Goal: Task Accomplishment & Management: Manage account settings

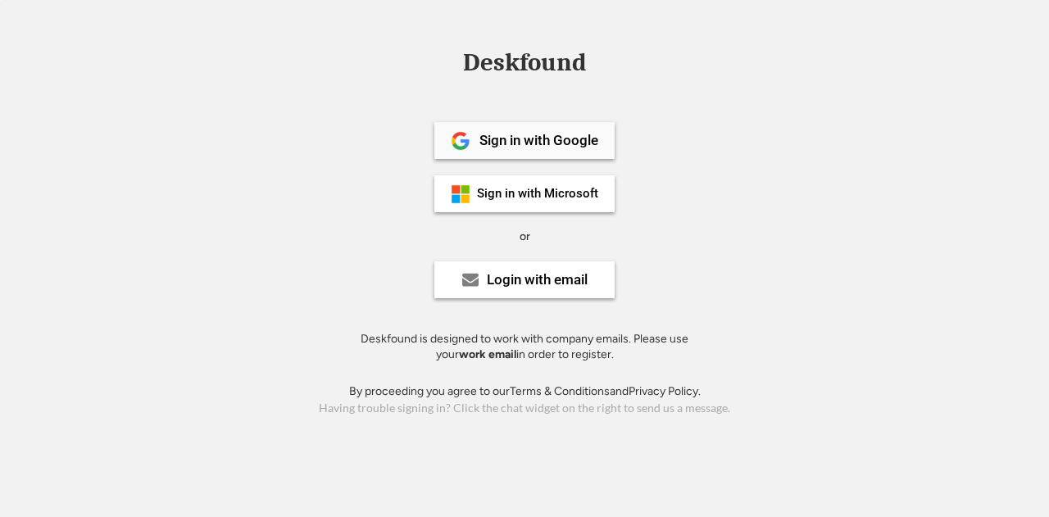
click at [521, 147] on div "Sign in with Google" at bounding box center [538, 141] width 119 height 14
click at [559, 142] on div "Sign in with Google" at bounding box center [538, 141] width 119 height 14
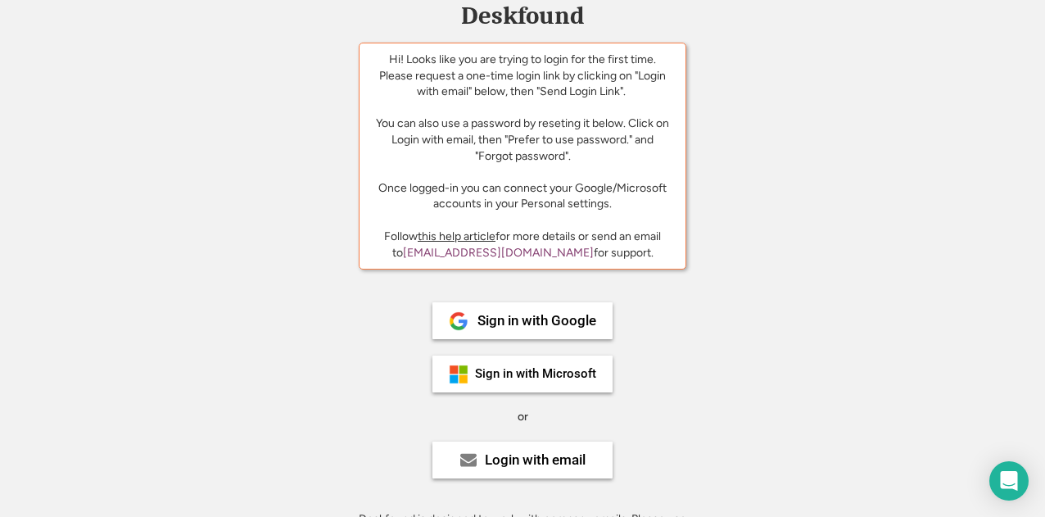
scroll to position [48, 0]
click at [549, 466] on div "Login with email" at bounding box center [535, 459] width 101 height 14
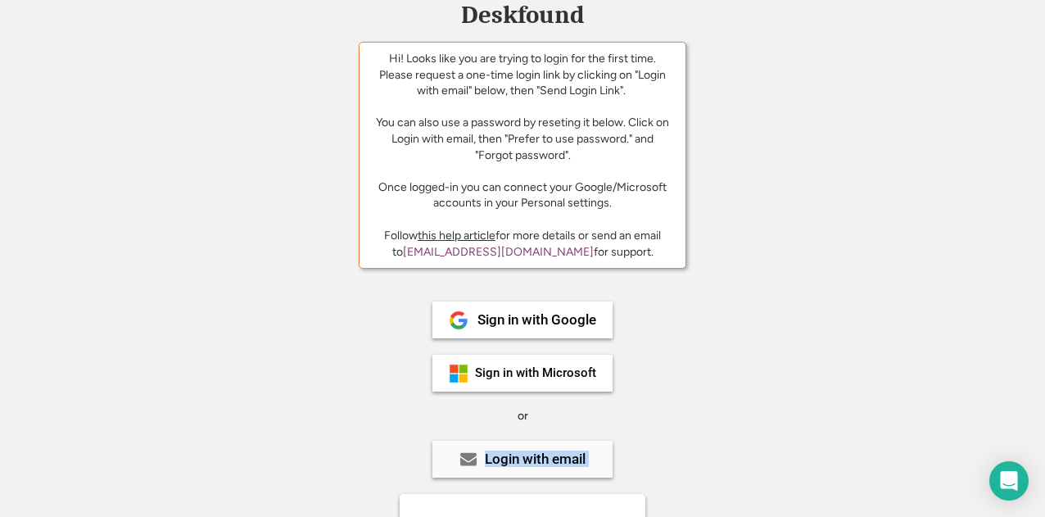
click at [549, 466] on div "Login with email" at bounding box center [535, 459] width 101 height 14
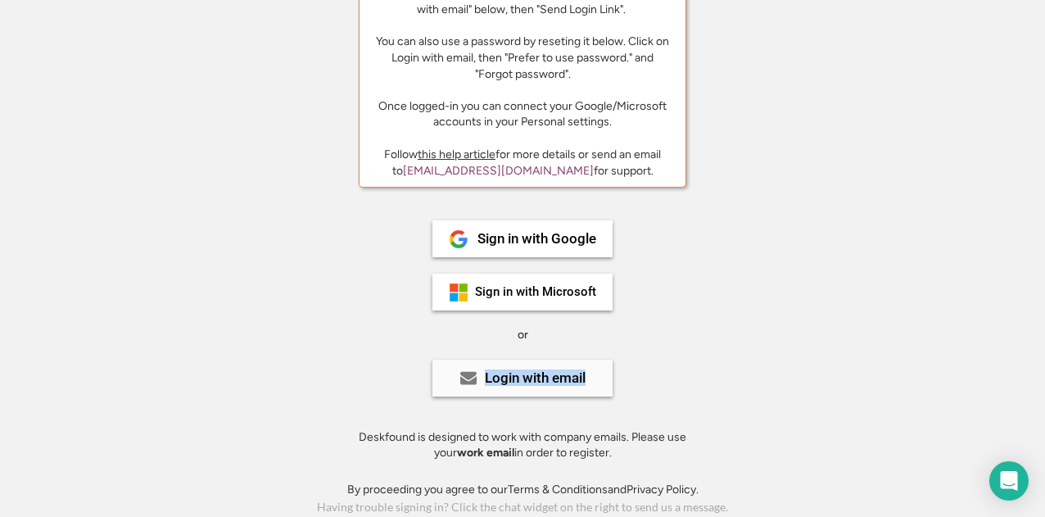
click at [575, 371] on div "Login with email" at bounding box center [535, 378] width 101 height 14
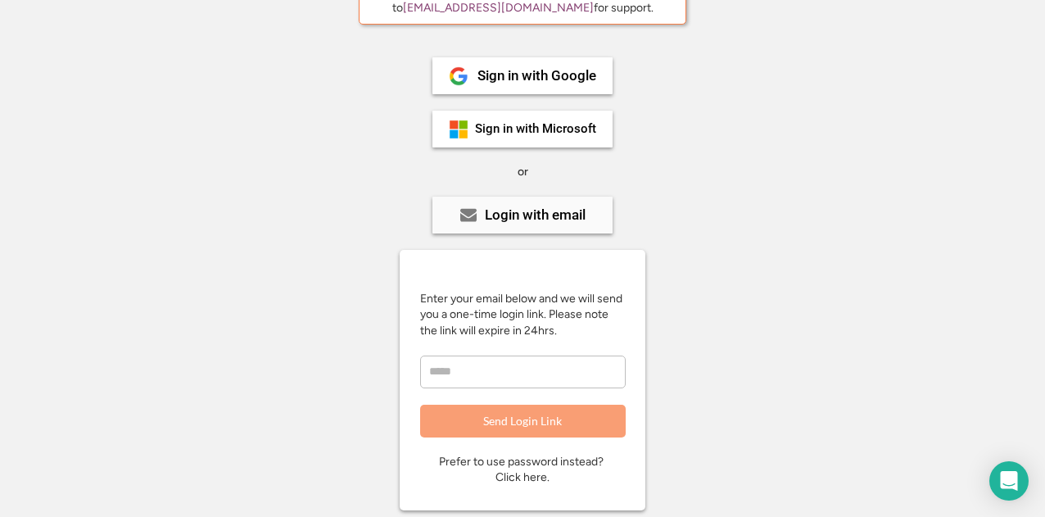
scroll to position [292, 0]
click at [535, 380] on input "email" at bounding box center [523, 371] width 206 height 33
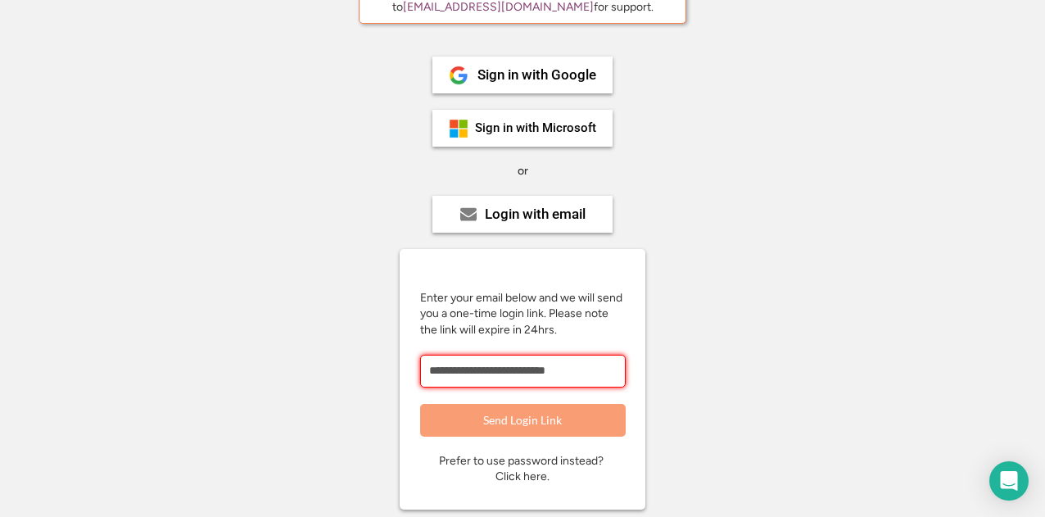
type input "**********"
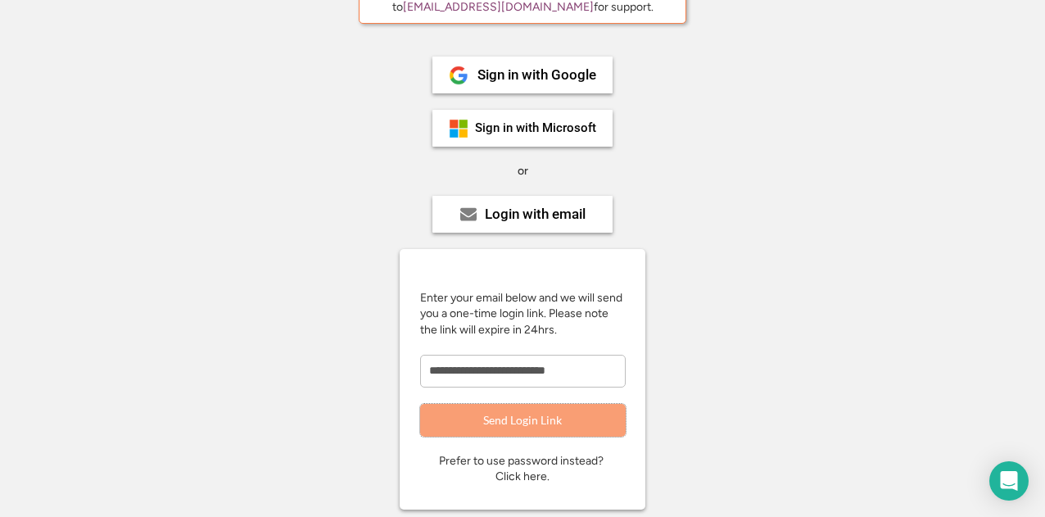
click at [542, 419] on button "Send Login Link" at bounding box center [523, 420] width 206 height 33
